Goal: Task Accomplishment & Management: Manage account settings

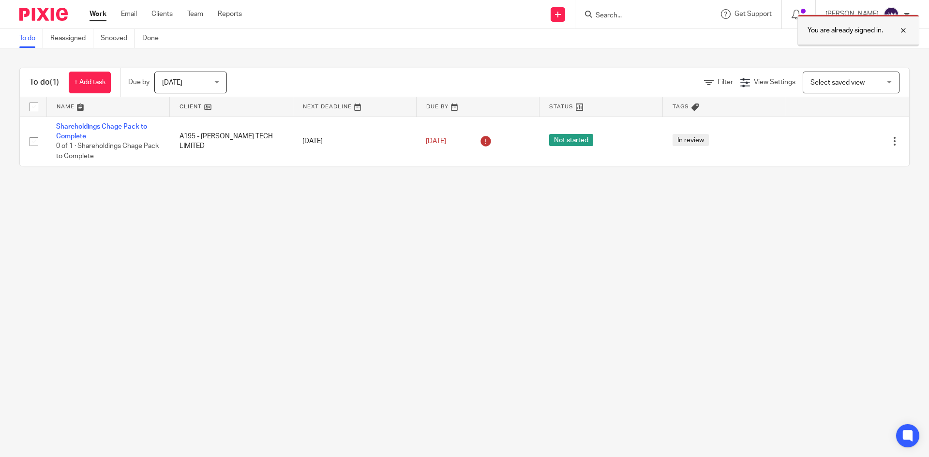
click at [904, 29] on div at bounding box center [896, 31] width 26 height 12
click at [639, 17] on input "Search" at bounding box center [637, 16] width 87 height 9
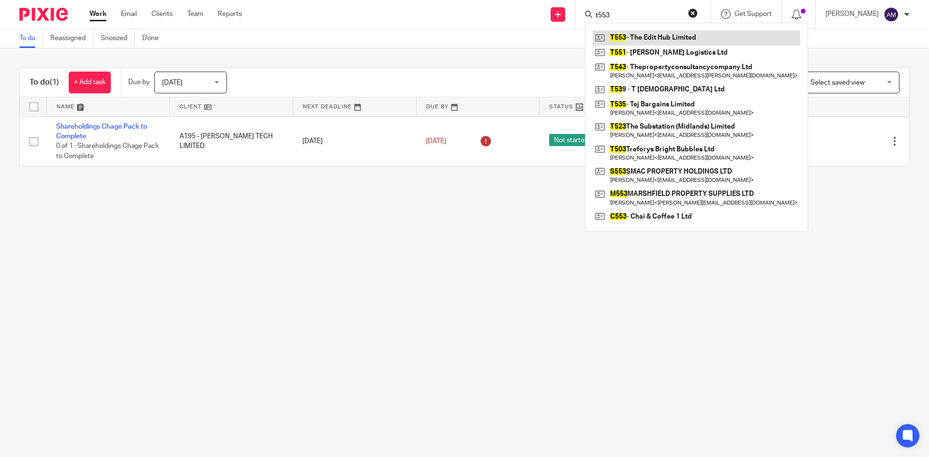
type input "t553"
click at [616, 41] on link at bounding box center [695, 37] width 207 height 15
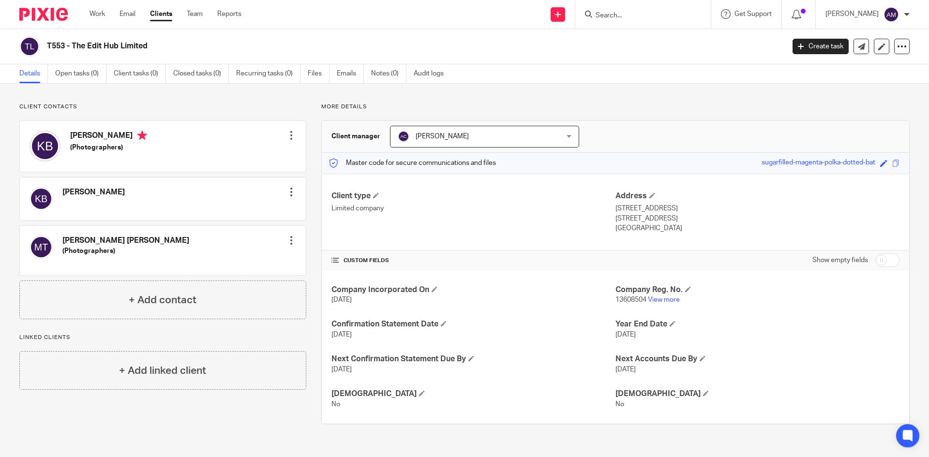
click at [876, 38] on div "T553 - The Edit Hub Limited Create task Update from Companies House Export data…" at bounding box center [464, 46] width 890 height 20
click at [878, 44] on icon at bounding box center [881, 46] width 7 height 7
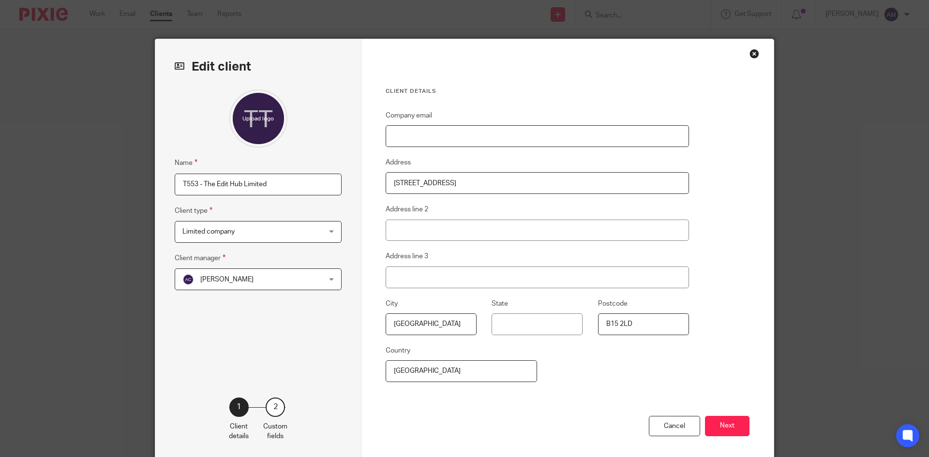
click at [414, 139] on input "Company email" at bounding box center [536, 136] width 303 height 22
paste input "Hello@theedithub.co.uk"
type input "Hello@theedithub.co.uk"
click at [727, 431] on button "Next" at bounding box center [727, 426] width 44 height 21
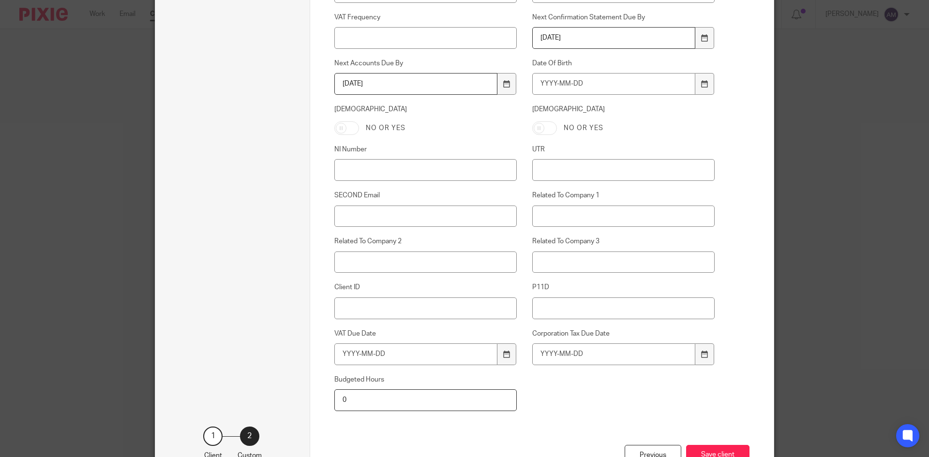
scroll to position [423, 0]
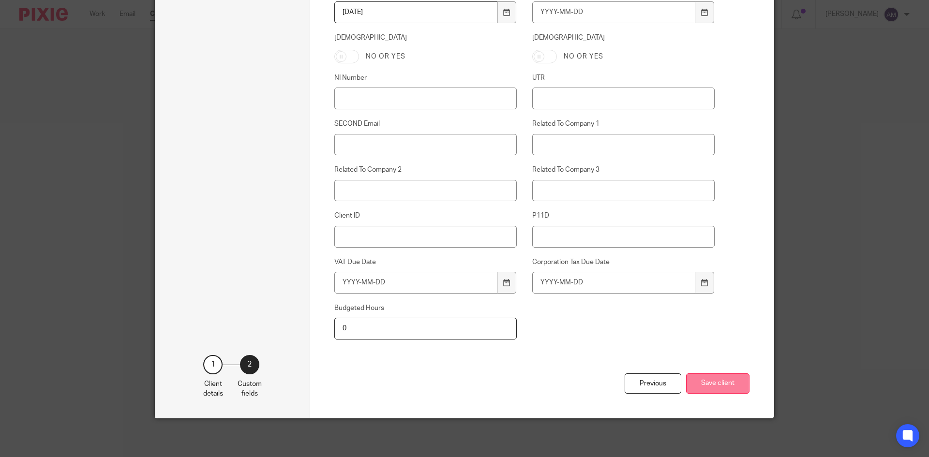
click at [714, 376] on button "Save client" at bounding box center [717, 383] width 63 height 21
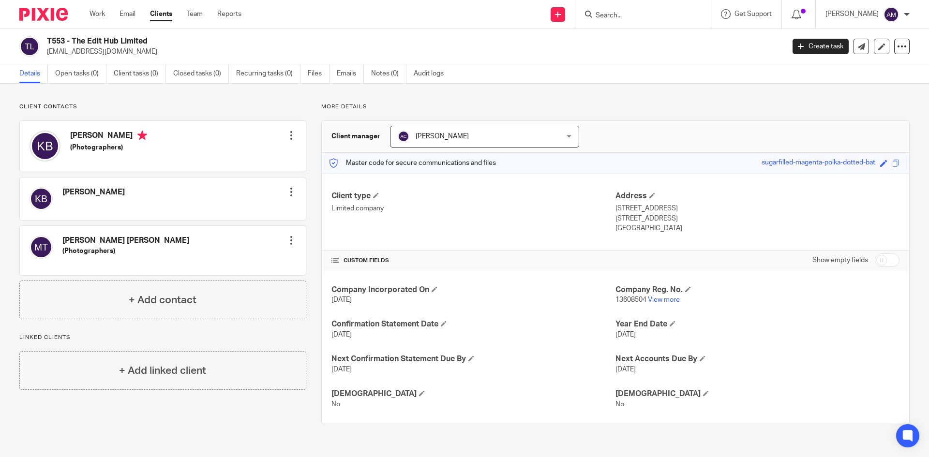
click at [620, 18] on input "Search" at bounding box center [637, 16] width 87 height 9
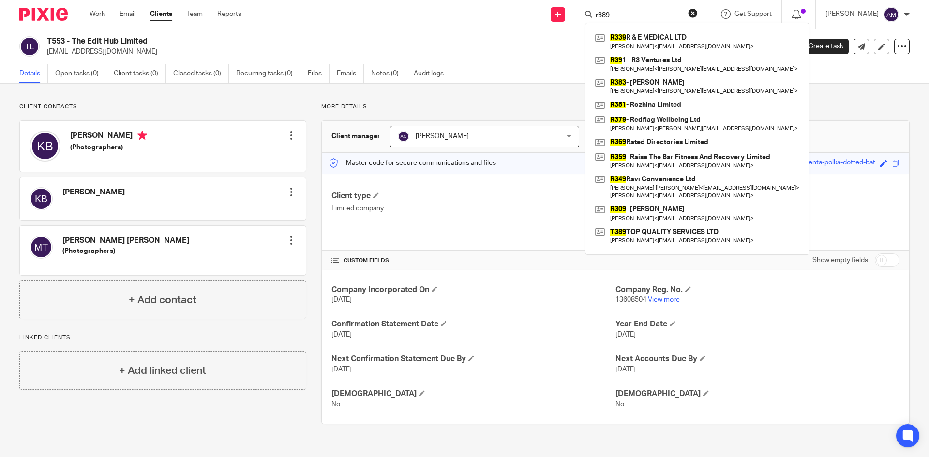
type input "r389"
click at [488, 103] on div "Client contacts Kulvinder Bhogal Edit contact Create client from contact Export…" at bounding box center [464, 264] width 929 height 360
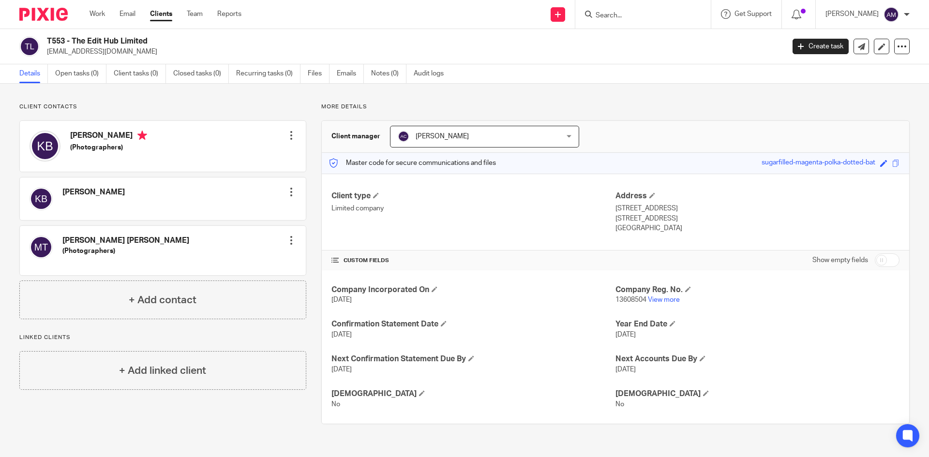
click at [167, 18] on link "Clients" at bounding box center [161, 14] width 22 height 10
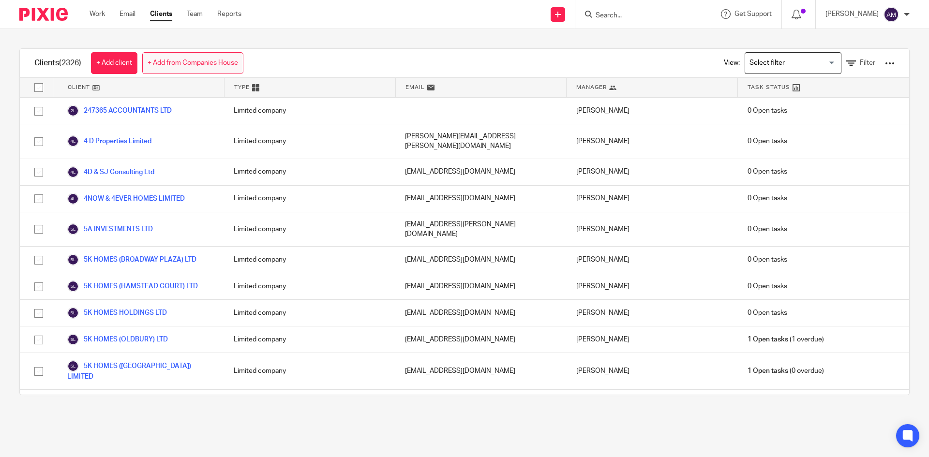
click at [221, 56] on link "+ Add from Companies House" at bounding box center [192, 63] width 101 height 22
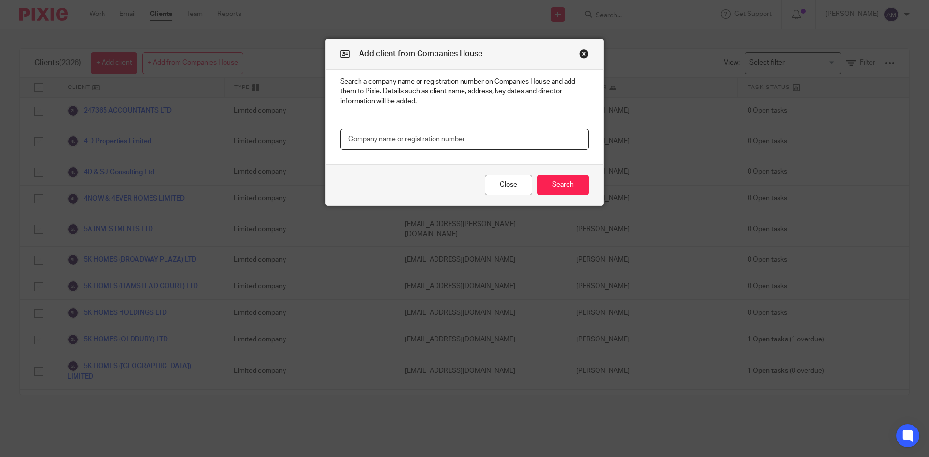
click at [547, 141] on input "text" at bounding box center [464, 140] width 249 height 22
paste input "06522996"
type input "06522996"
click at [568, 189] on button "Search" at bounding box center [563, 185] width 52 height 21
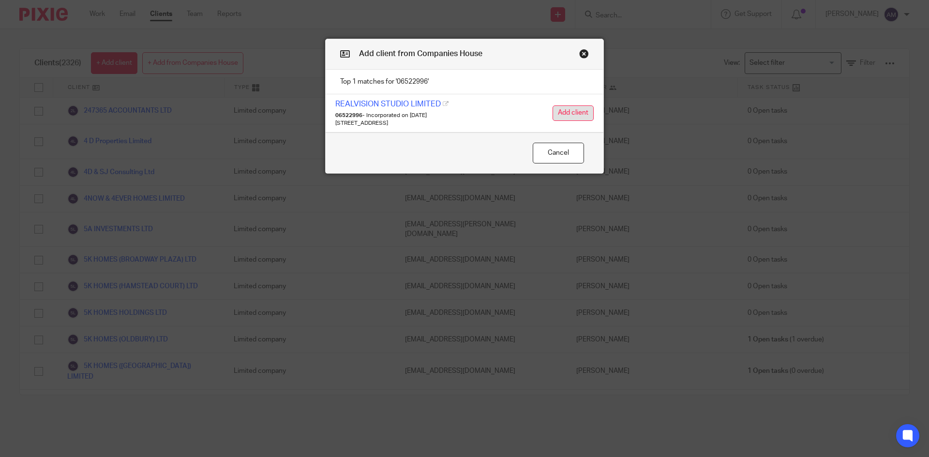
click at [559, 110] on button "Add client" at bounding box center [572, 112] width 41 height 15
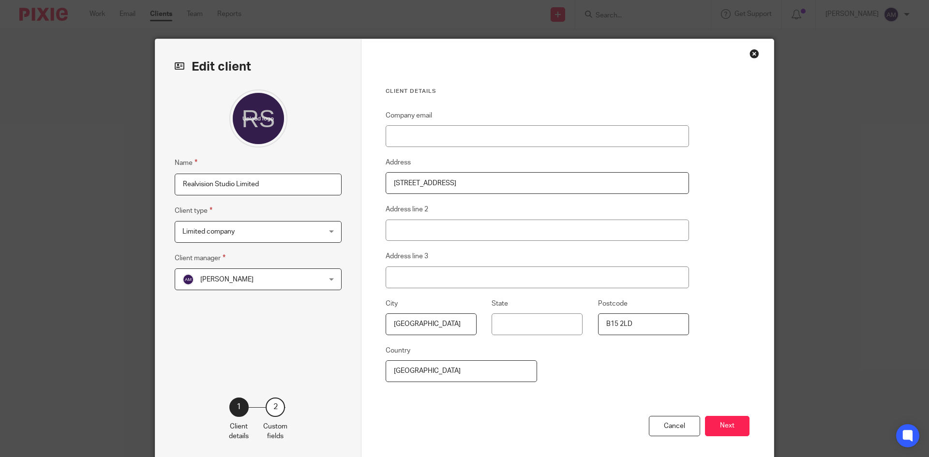
click at [175, 184] on input "Realvision Studio Limited" at bounding box center [258, 185] width 167 height 22
type input "R389 - Realvision Studio Limited"
click at [306, 277] on div "Ayesha Mobeen Ayesha Mobeen" at bounding box center [258, 279] width 167 height 22
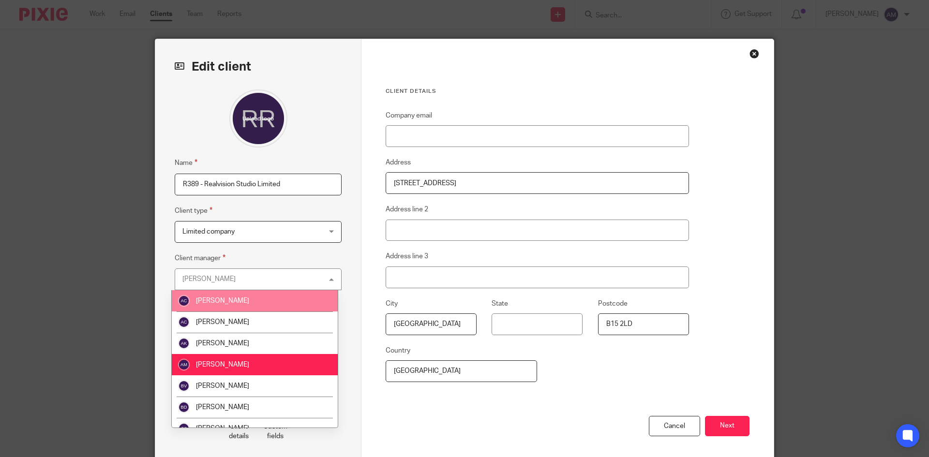
click at [303, 298] on li "[PERSON_NAME]" at bounding box center [255, 300] width 166 height 21
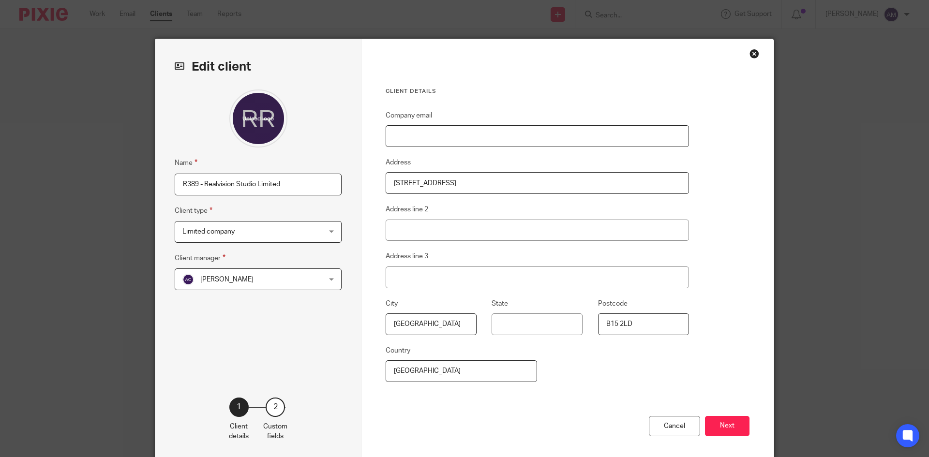
click at [418, 136] on input "Company email" at bounding box center [536, 136] width 303 height 22
paste input "Kenbhogal@me.com"
type input "Kenbhogal@me.com"
click at [729, 429] on button "Next" at bounding box center [727, 426] width 44 height 21
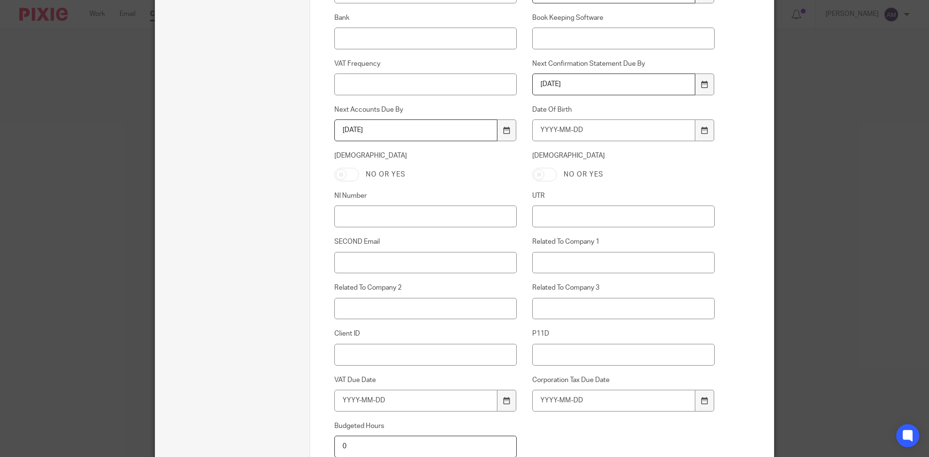
scroll to position [423, 0]
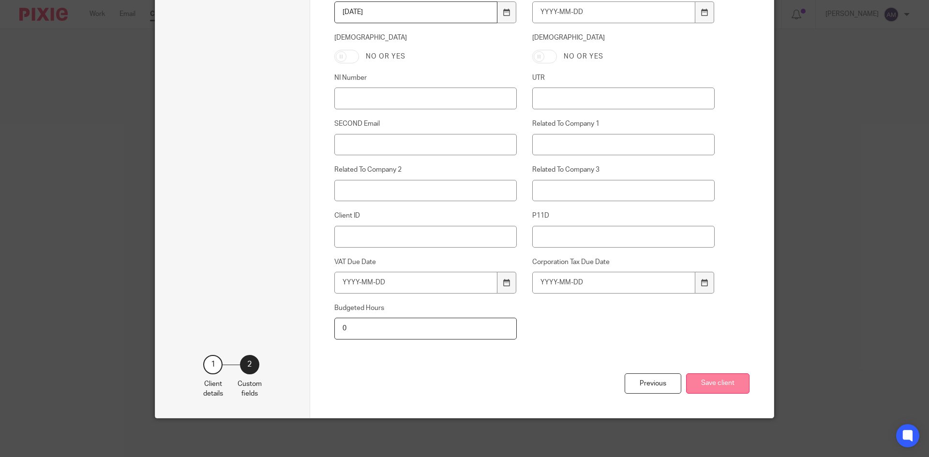
click at [712, 379] on button "Save client" at bounding box center [717, 383] width 63 height 21
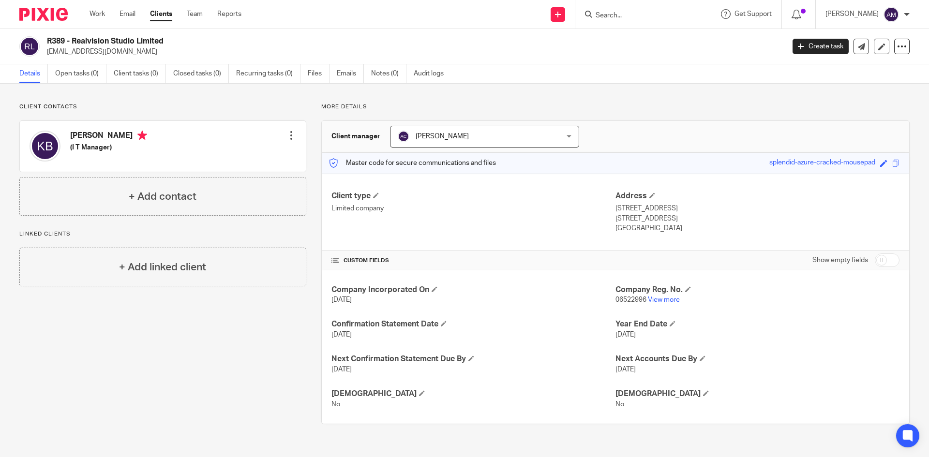
click at [631, 15] on input "Search" at bounding box center [637, 16] width 87 height 9
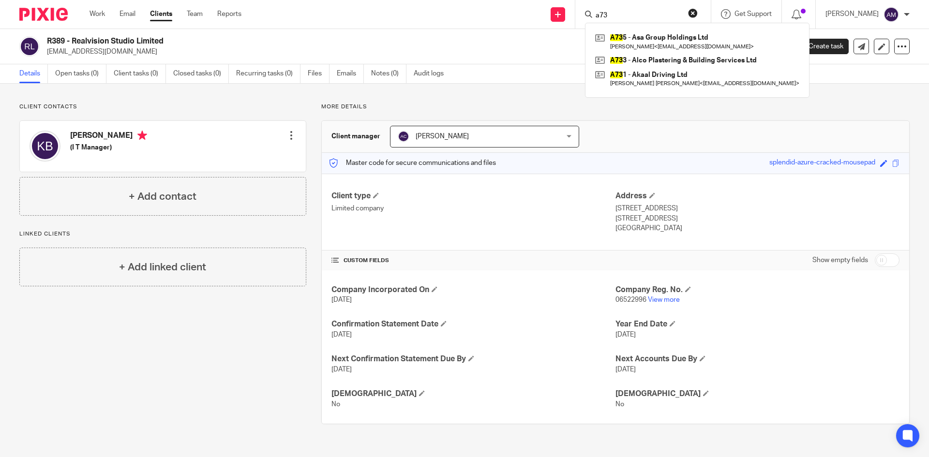
type input "a739"
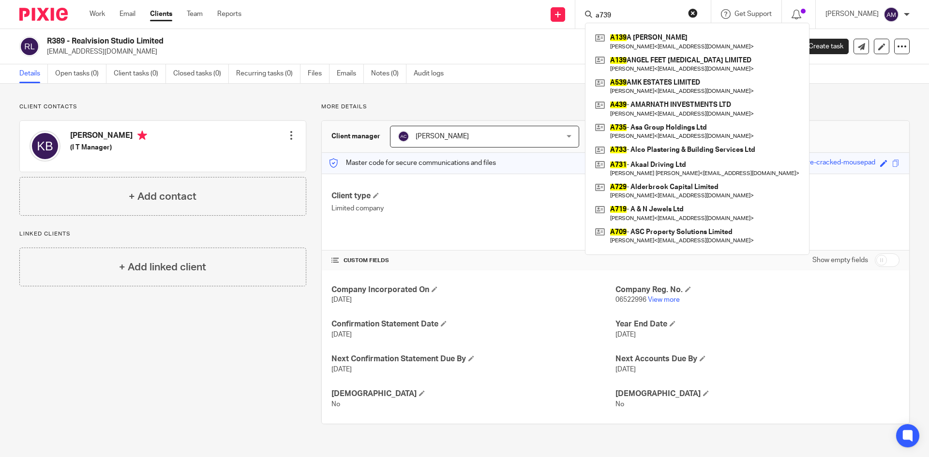
drag, startPoint x: 619, startPoint y: 13, endPoint x: 597, endPoint y: 15, distance: 21.9
click at [597, 15] on div "a739" at bounding box center [641, 14] width 113 height 12
